Goal: Book appointment/travel/reservation: Book appointment/travel/reservation

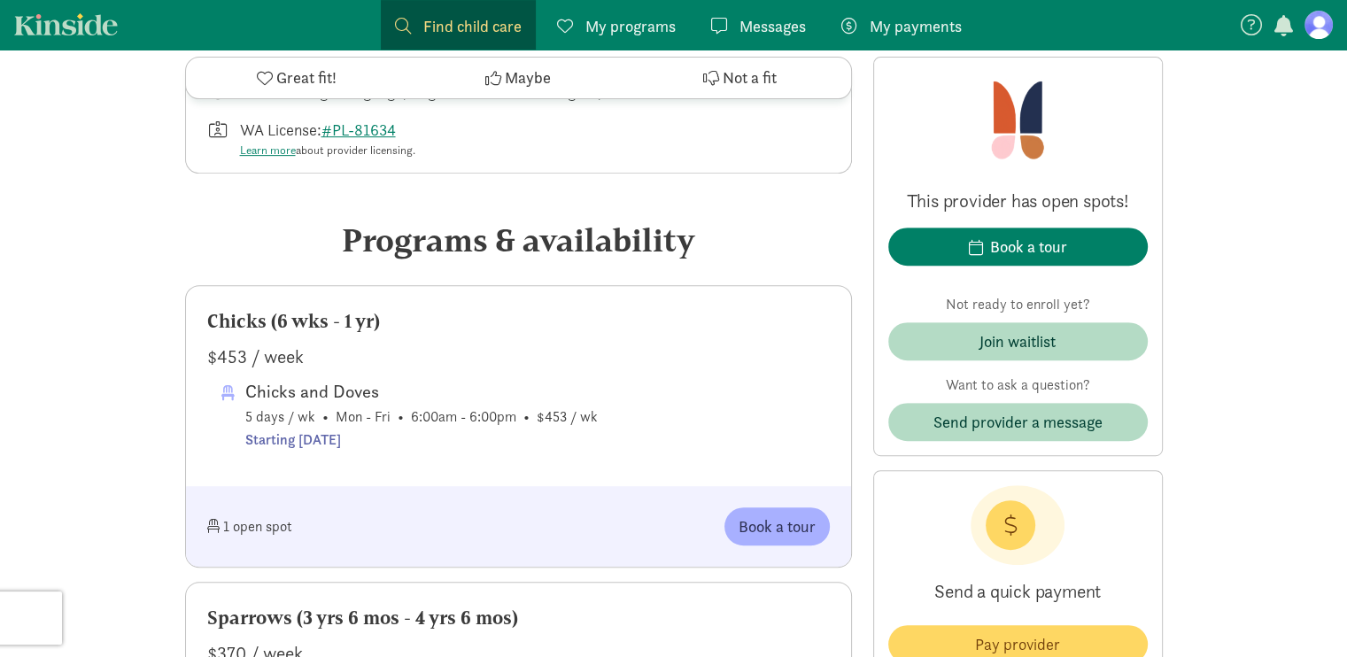
scroll to position [708, 0]
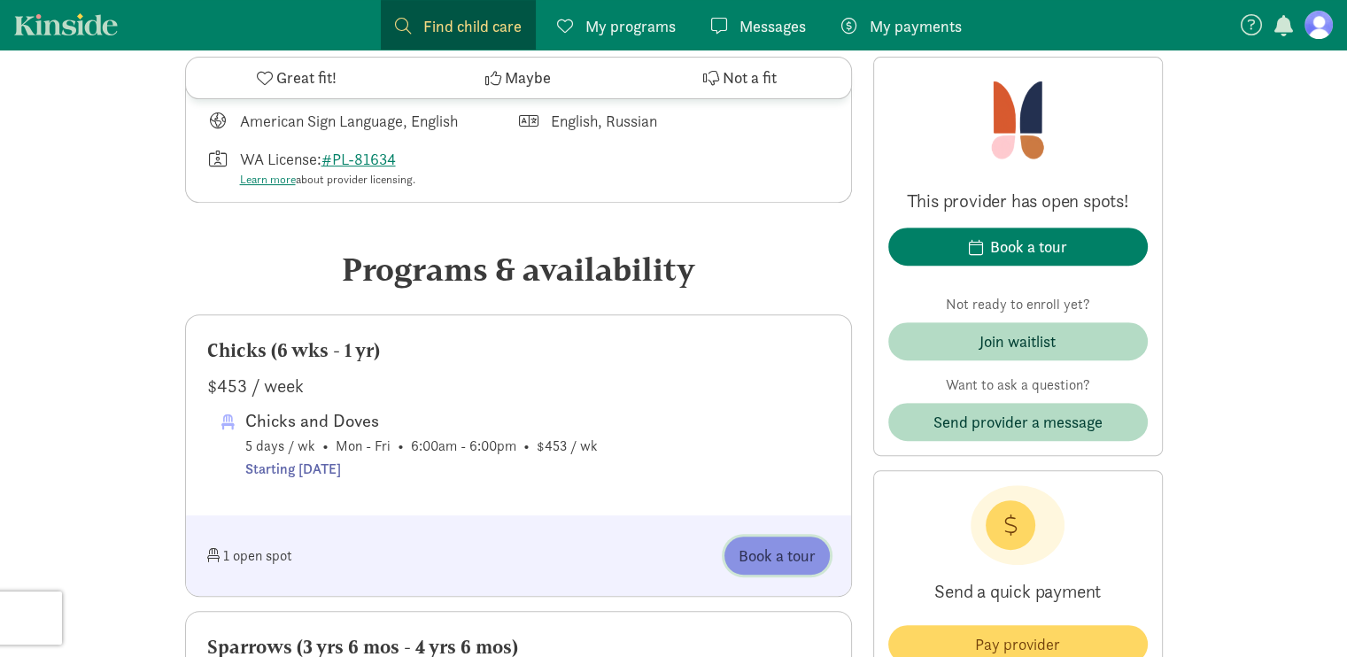
click at [761, 548] on span "Book a tour" at bounding box center [776, 556] width 77 height 24
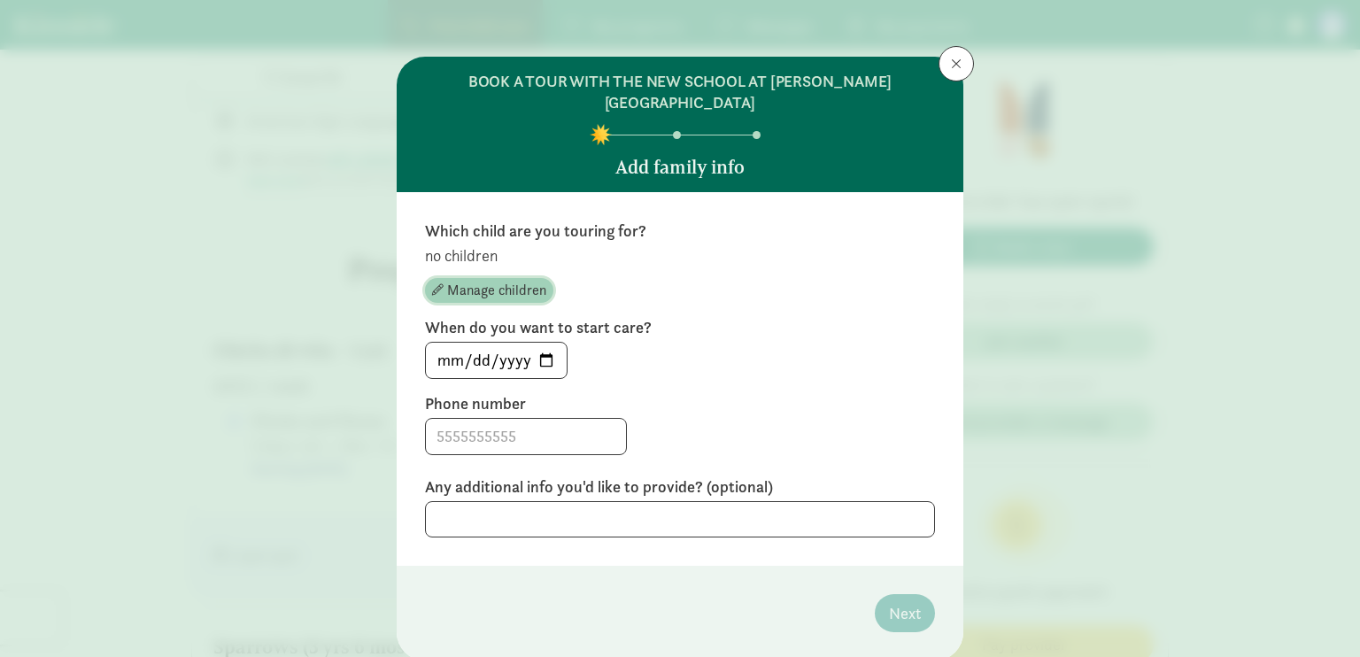
click at [487, 280] on span "Manage children" at bounding box center [496, 290] width 99 height 21
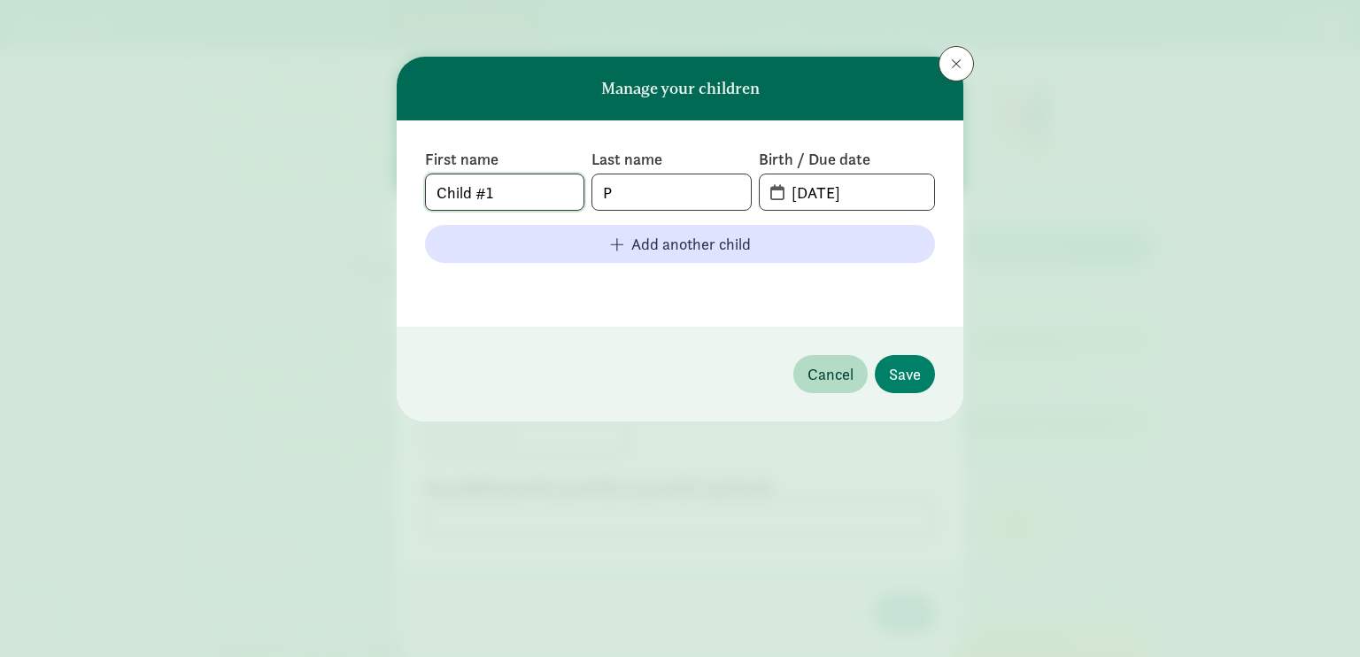
click at [516, 191] on input "Child #1" at bounding box center [505, 191] width 158 height 35
type input "C"
type input "Ava"
type input "Pepper"
click at [776, 185] on span "[DATE]" at bounding box center [847, 191] width 174 height 35
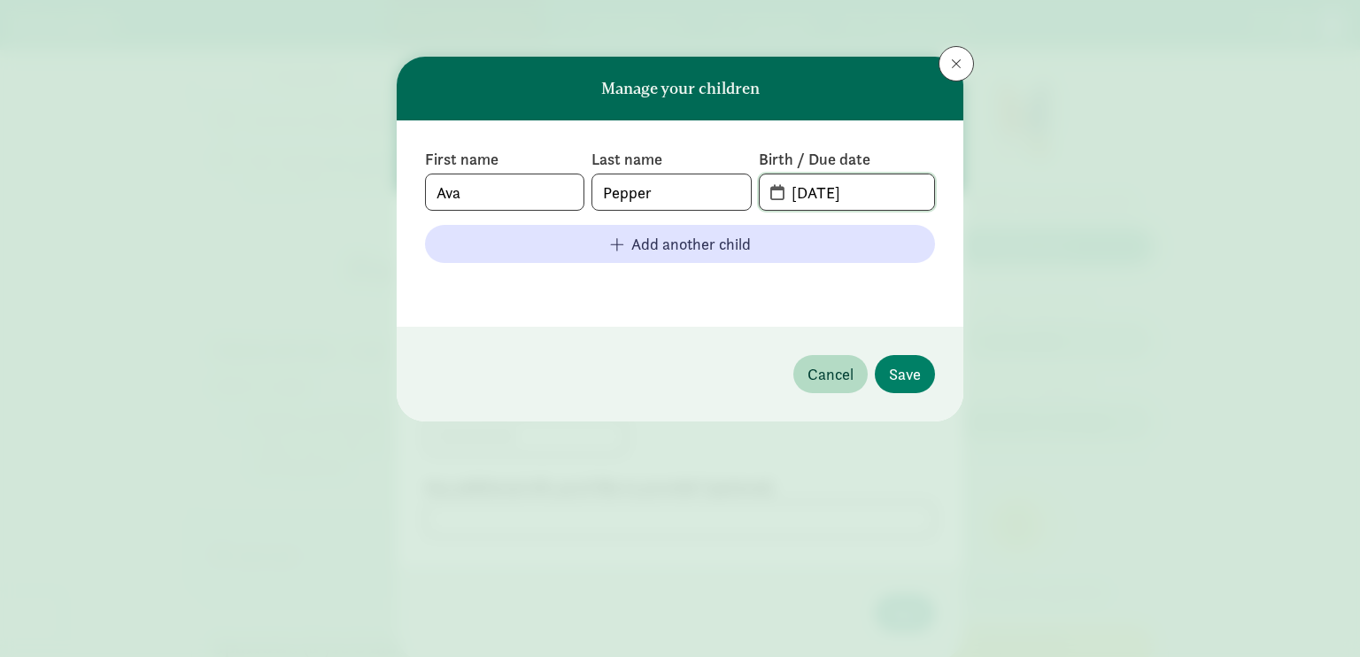
drag, startPoint x: 893, startPoint y: 190, endPoint x: 784, endPoint y: 174, distance: 110.9
click at [784, 174] on input "[DATE]" at bounding box center [857, 191] width 153 height 35
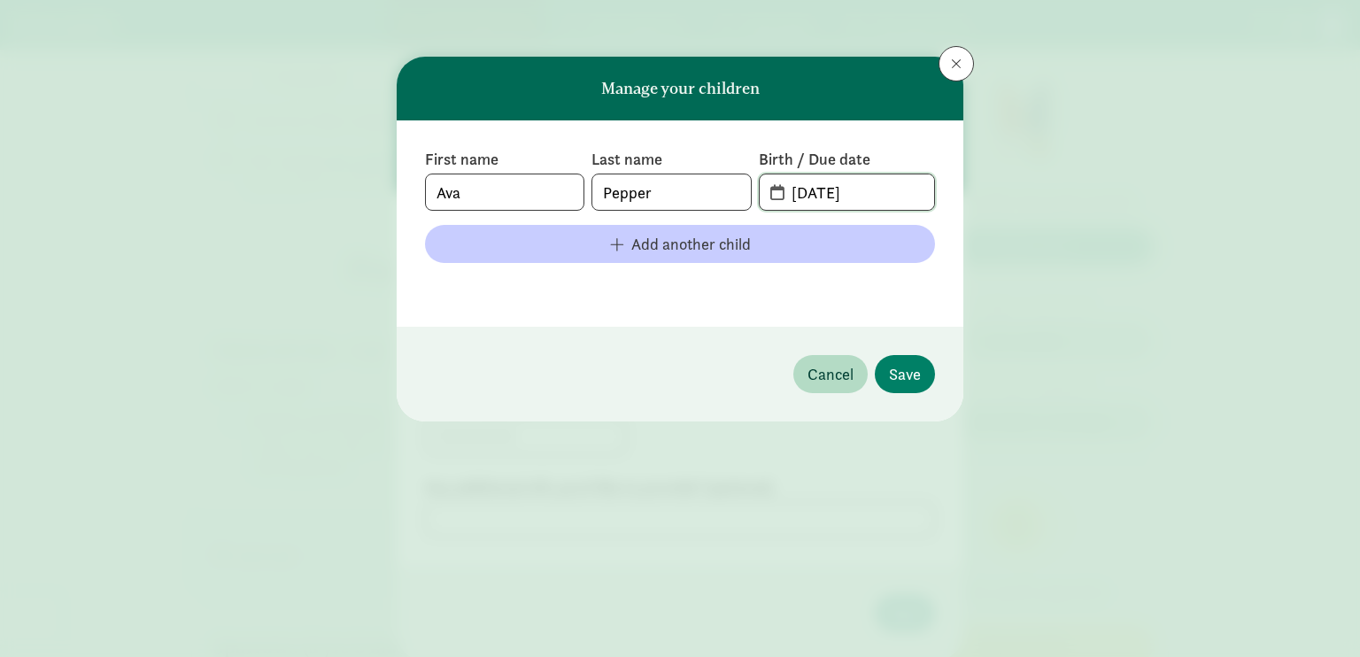
type input "[DATE]"
click at [743, 247] on span "Add another child" at bounding box center [691, 244] width 120 height 24
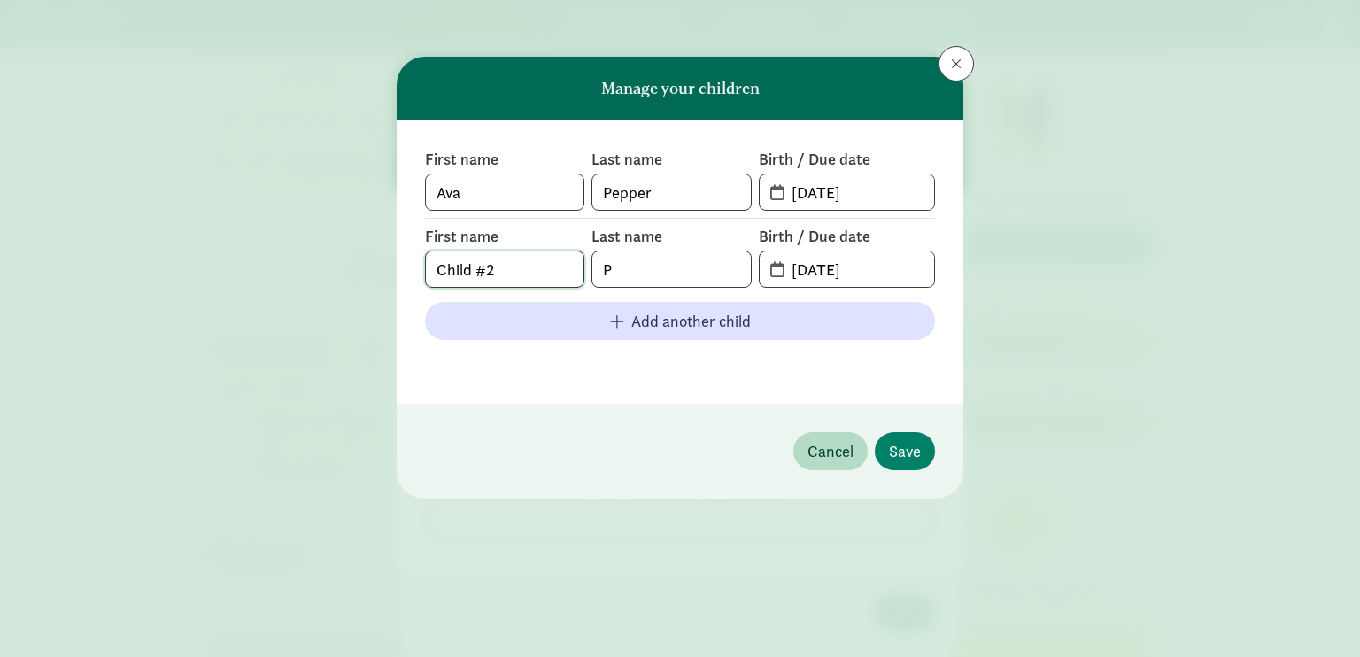
drag, startPoint x: 563, startPoint y: 266, endPoint x: 432, endPoint y: 277, distance: 131.5
click at [432, 277] on input "Child #2" at bounding box center [505, 268] width 158 height 35
type input "[PERSON_NAME]"
type input "Pepper"
type input "[DATE]"
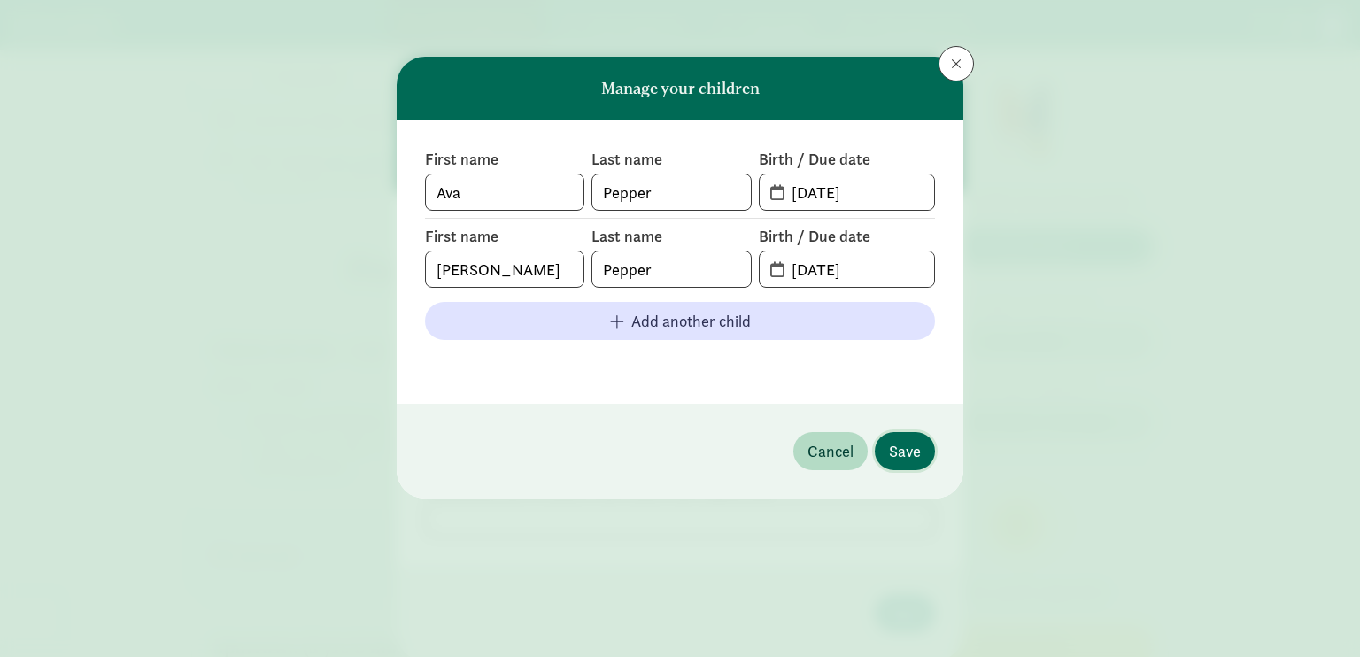
click at [914, 444] on span "Save" at bounding box center [905, 451] width 32 height 24
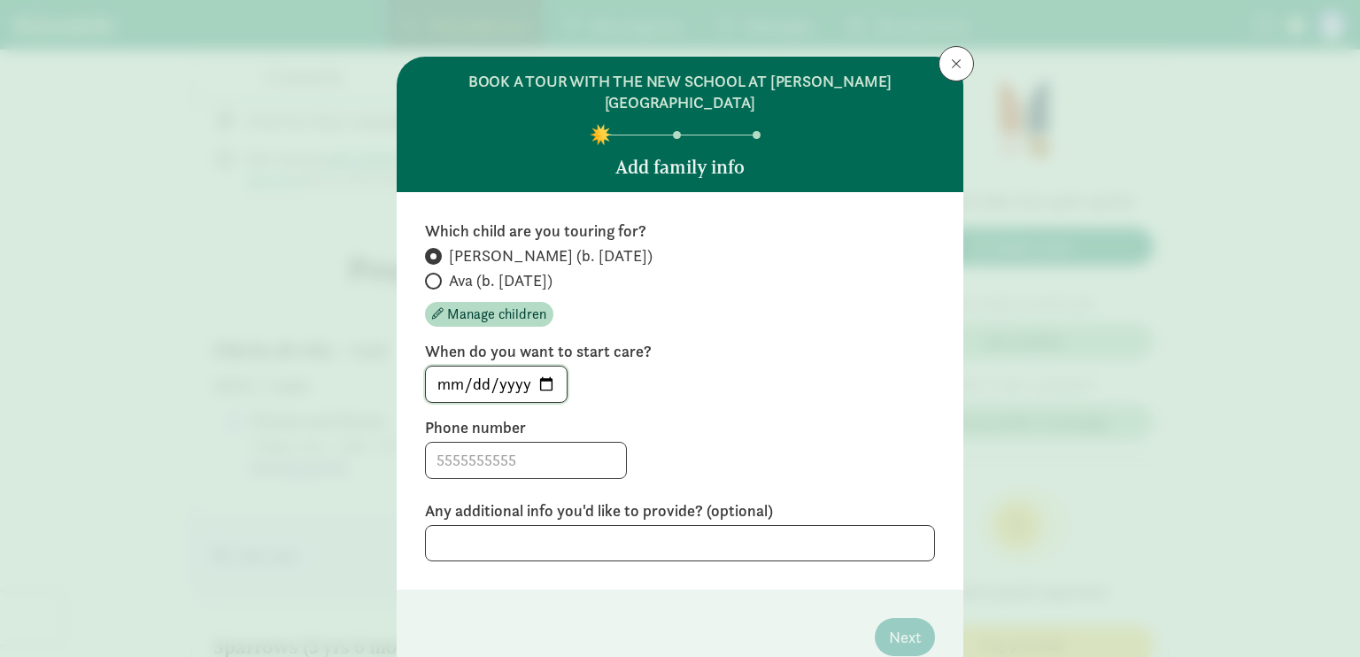
click at [544, 367] on input "[DATE]" at bounding box center [496, 384] width 141 height 35
type input "[DATE]"
click at [446, 443] on input at bounding box center [526, 460] width 200 height 35
type input "4083102912"
click at [429, 275] on input "Ava (b. [DATE])" at bounding box center [431, 281] width 12 height 12
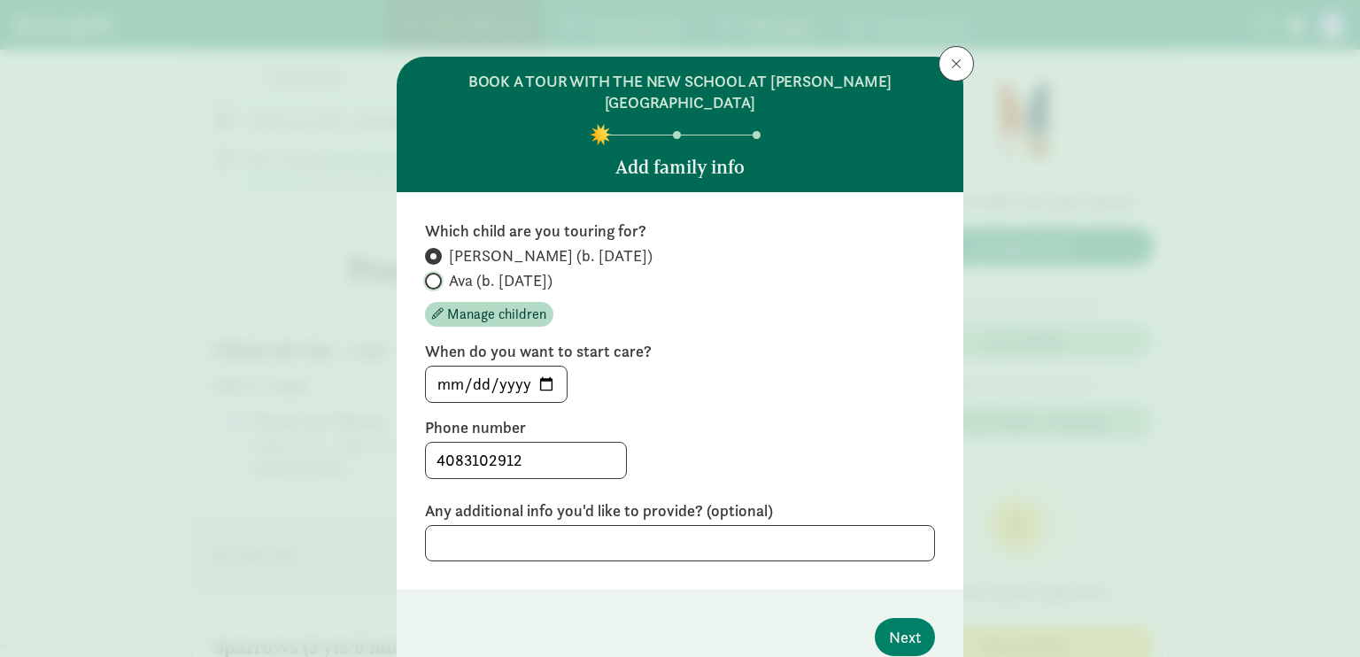
radio input "true"
click at [428, 251] on input "[PERSON_NAME] (b. [DATE])" at bounding box center [431, 257] width 12 height 12
radio input "true"
radio input "false"
click at [779, 532] on textarea at bounding box center [680, 543] width 510 height 36
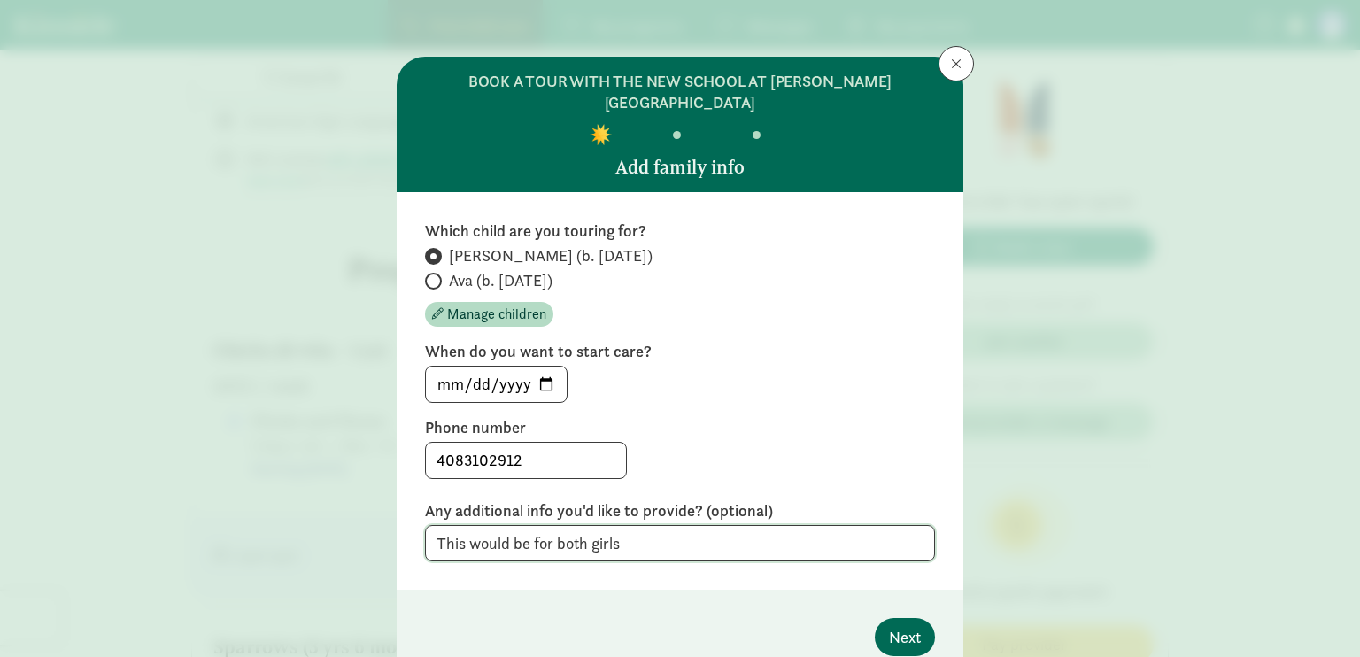
type textarea "This would be for both girls"
click at [896, 625] on span "Next" at bounding box center [905, 637] width 32 height 24
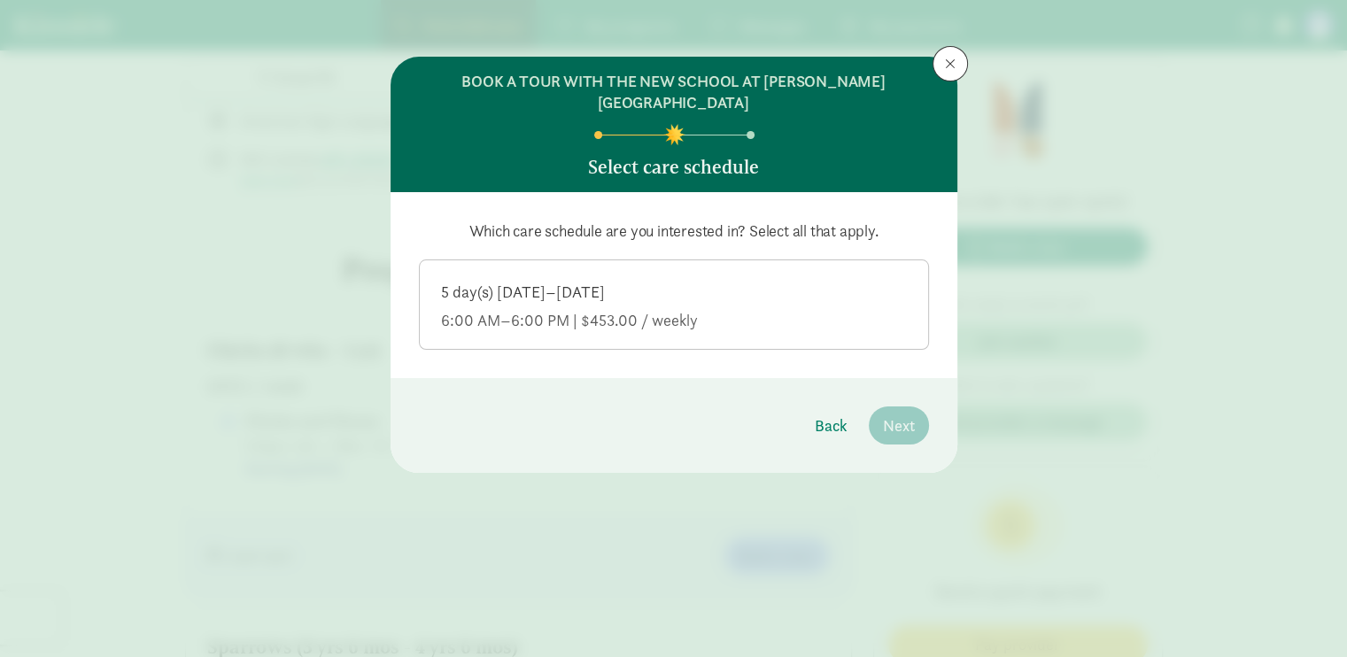
click at [762, 324] on article "5 day(s) [DATE]–[DATE] 6:00 AM–6:00 PM | $453.00 / weekly" at bounding box center [674, 304] width 510 height 90
click at [660, 310] on div "6:00 AM–6:00 PM | $453.00 / weekly" at bounding box center [674, 320] width 466 height 21
click at [0, 0] on input "5 day(s) [DATE]–[DATE] 6:00 AM–6:00 PM | $453.00 / weekly" at bounding box center [0, 0] width 0 height 0
click at [897, 413] on span "Next" at bounding box center [899, 425] width 32 height 24
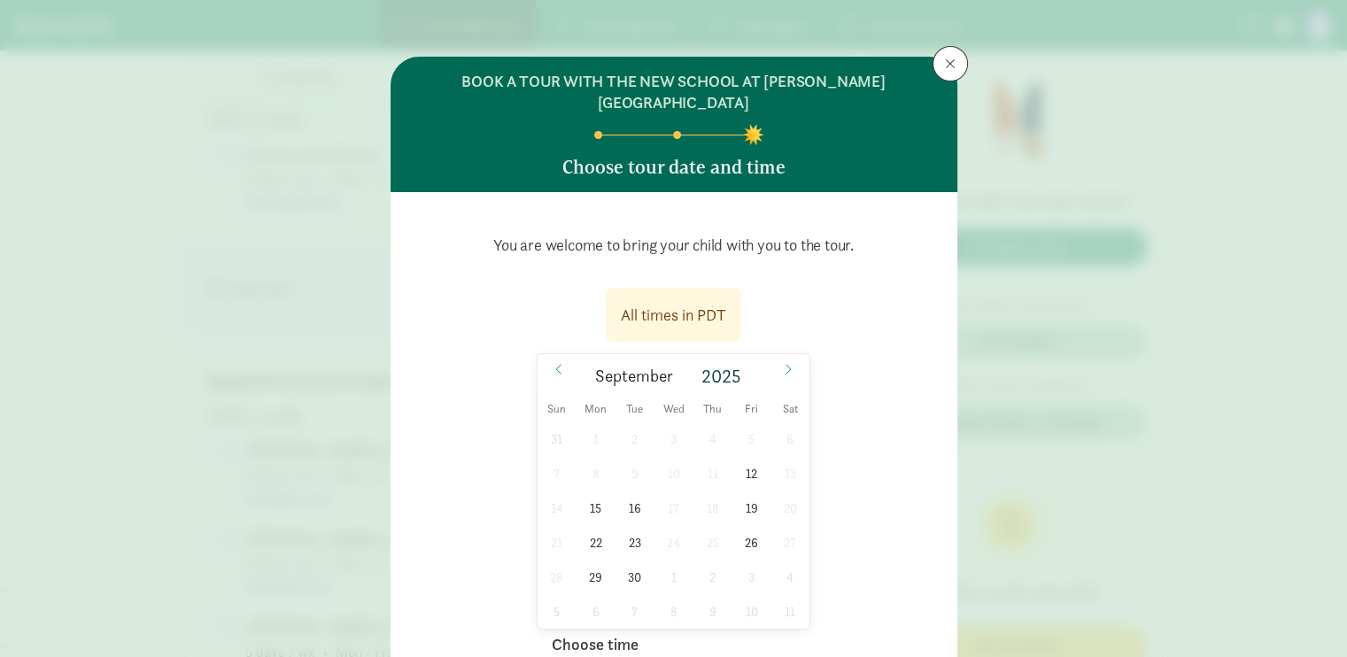
scroll to position [1028, 0]
click at [857, 445] on div "All times in PDT [DATE] Sun Mon Tue Wed Thu Fri Sat 31 1 2 3 4 5 6 7 8 9 10 11 …" at bounding box center [674, 486] width 510 height 419
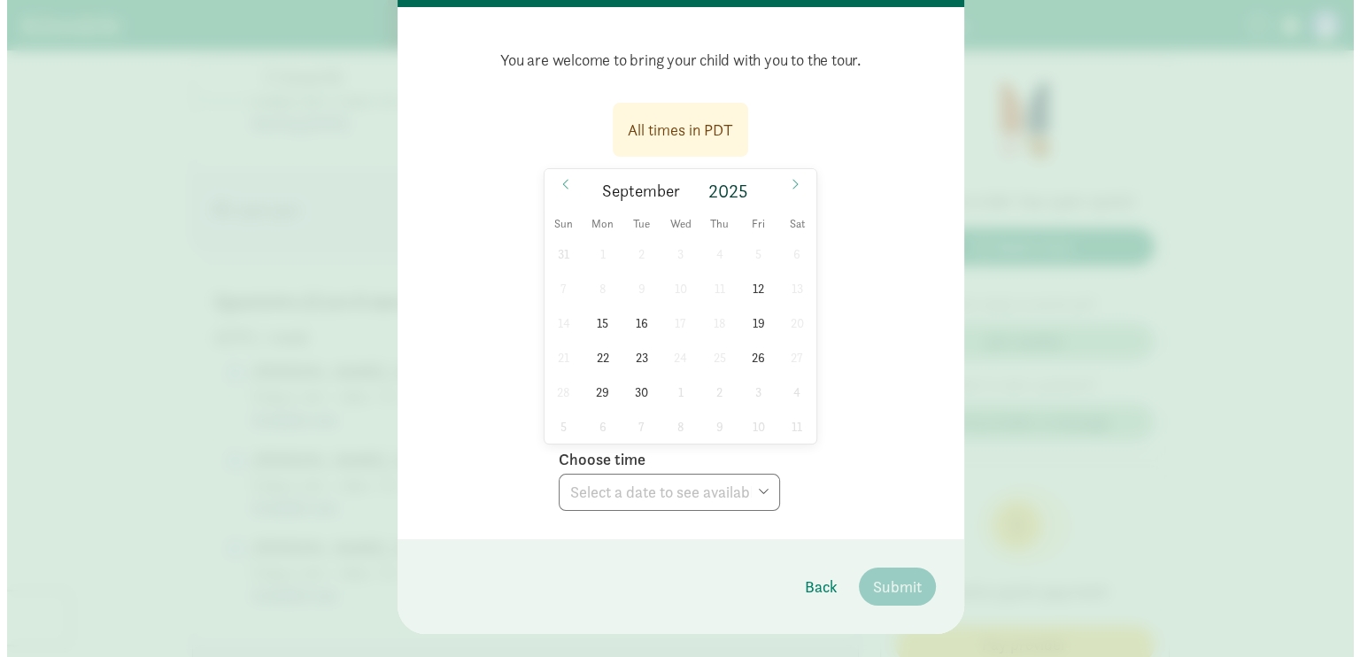
scroll to position [196, 0]
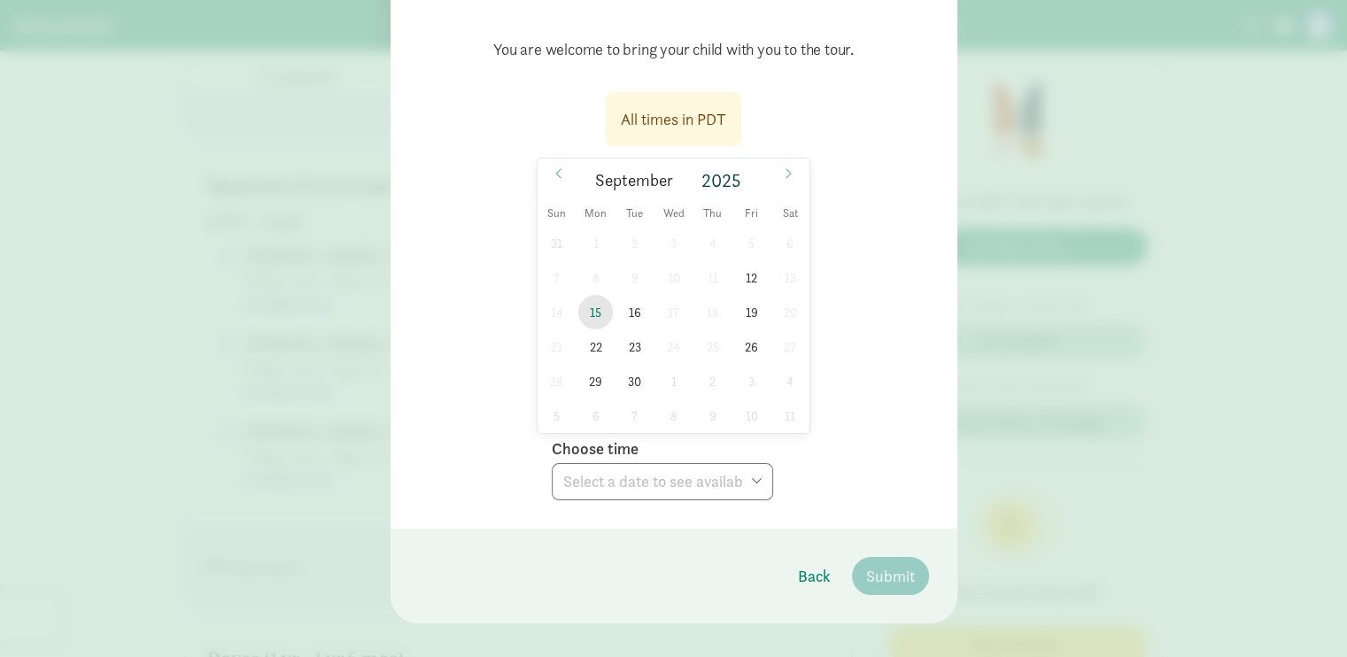
click at [595, 295] on span "15" at bounding box center [595, 312] width 35 height 35
click at [747, 260] on span "12" at bounding box center [751, 277] width 35 height 35
click at [717, 463] on select "Choose time 09:15 AM 09:45 AM 10:15 AM 10:45 AM 11:15 AM 03:00 PM 03:30 PM" at bounding box center [662, 481] width 221 height 37
select select "[DATE]T10:15:00.000-07:00"
click at [552, 463] on select "Choose time 09:15 AM 09:45 AM 10:15 AM 10:45 AM 11:15 AM 03:00 PM 03:30 PM" at bounding box center [662, 481] width 221 height 37
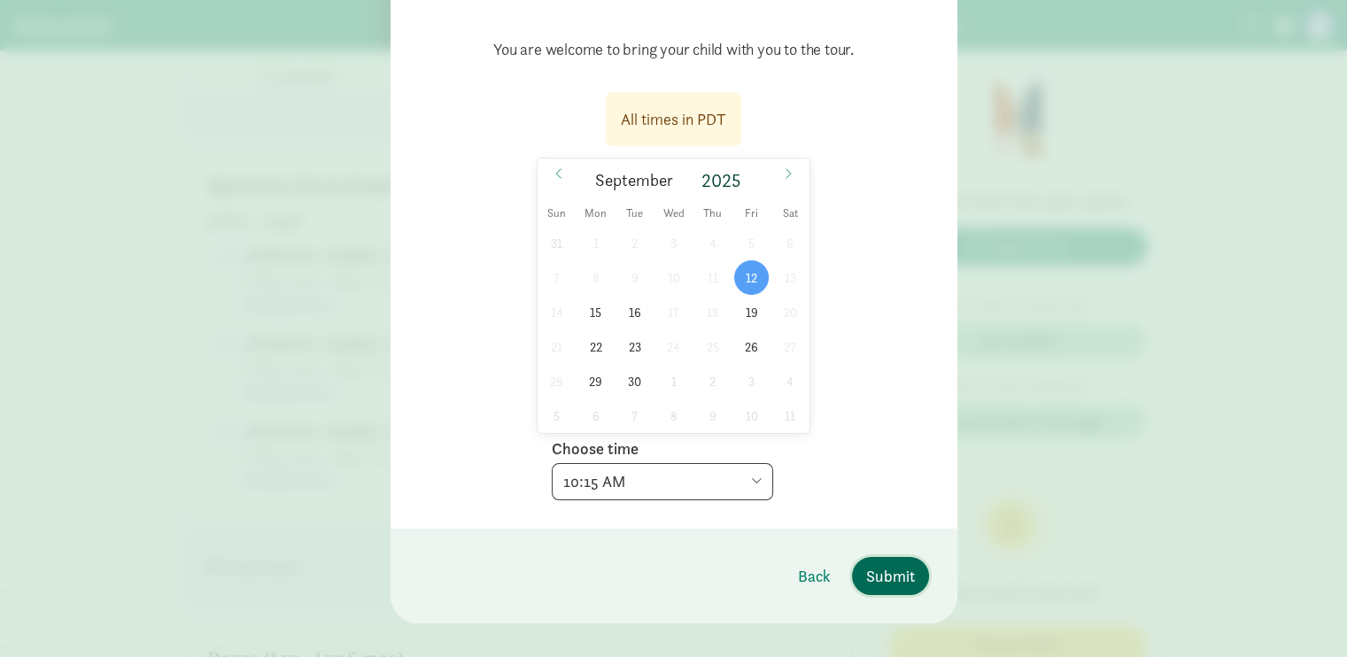
click at [887, 564] on span "Submit" at bounding box center [890, 576] width 49 height 24
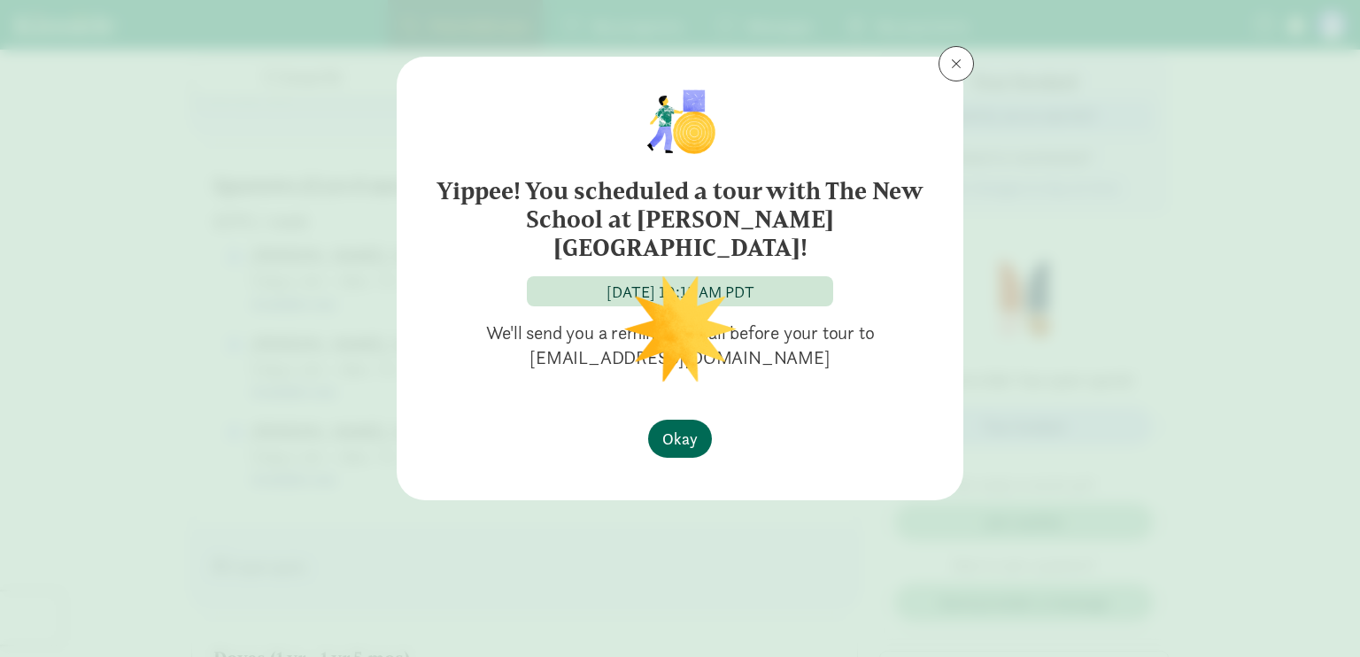
scroll to position [0, 0]
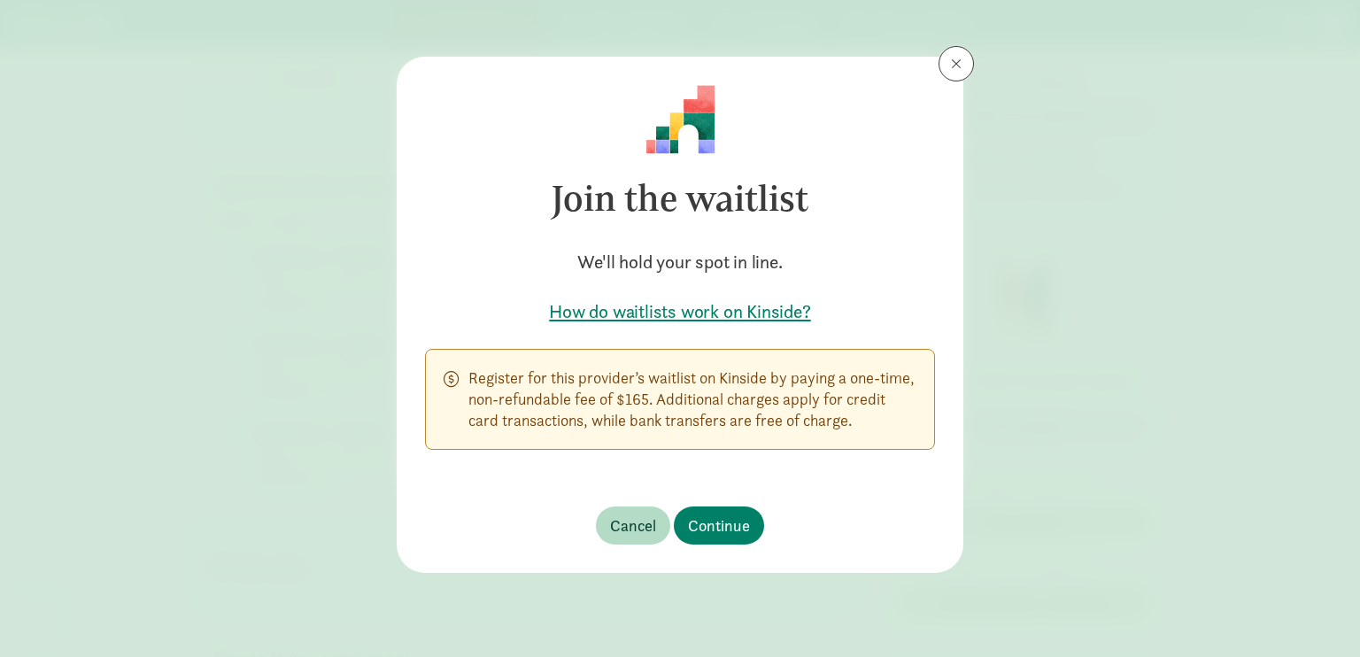
click at [747, 311] on h5 "How do waitlists work on Kinside?" at bounding box center [680, 311] width 510 height 25
